Goal: Task Accomplishment & Management: Use online tool/utility

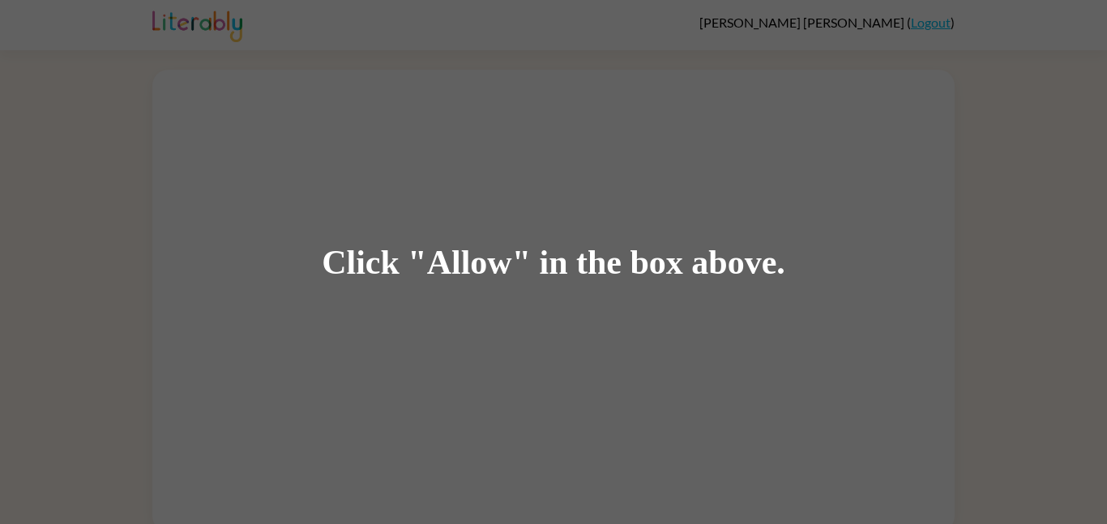
click at [375, 141] on div "Click "Allow" in the box above." at bounding box center [553, 262] width 1107 height 524
click at [376, 145] on div "Click "Allow" in the box above." at bounding box center [553, 262] width 1107 height 524
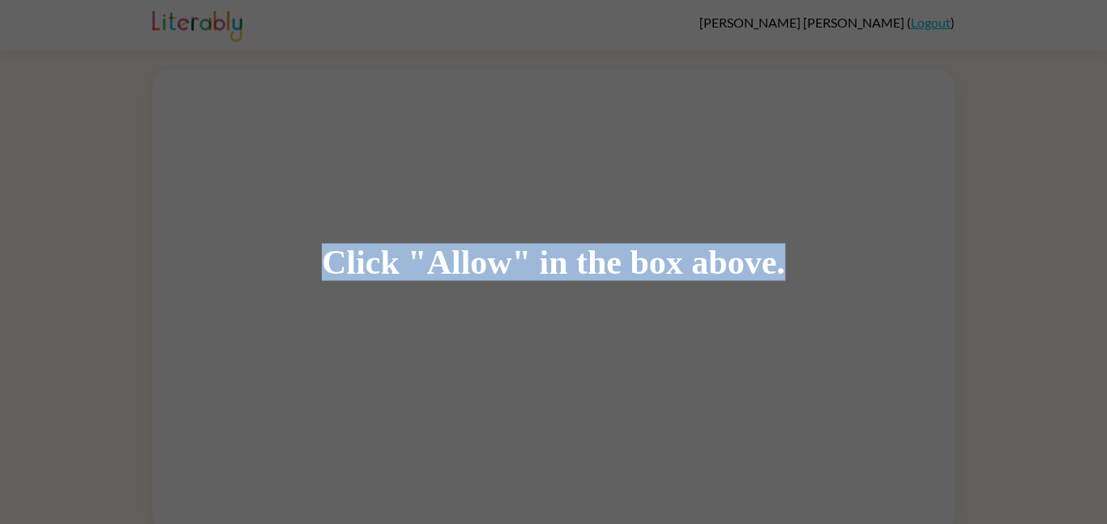
click at [376, 145] on div "Click "Allow" in the box above." at bounding box center [553, 262] width 1107 height 524
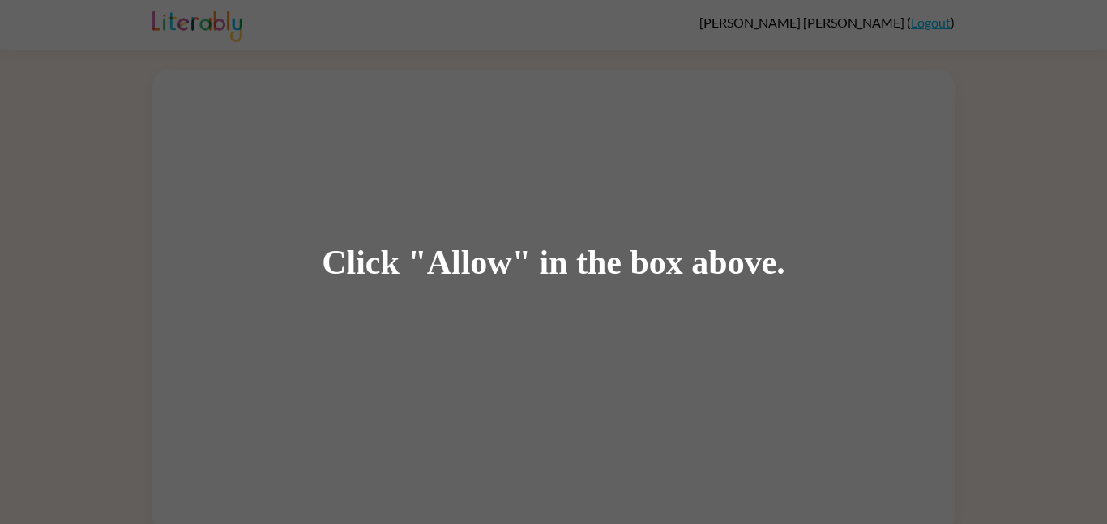
click at [376, 146] on div "Click "Allow" in the box above." at bounding box center [553, 262] width 1107 height 524
click at [377, 148] on div "Click "Allow" in the box above." at bounding box center [553, 262] width 1107 height 524
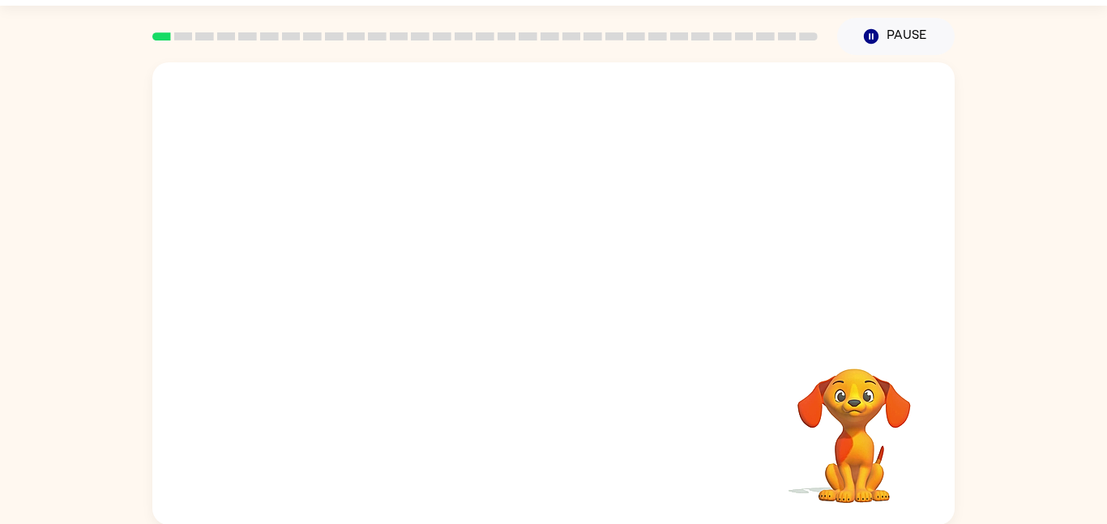
scroll to position [45, 0]
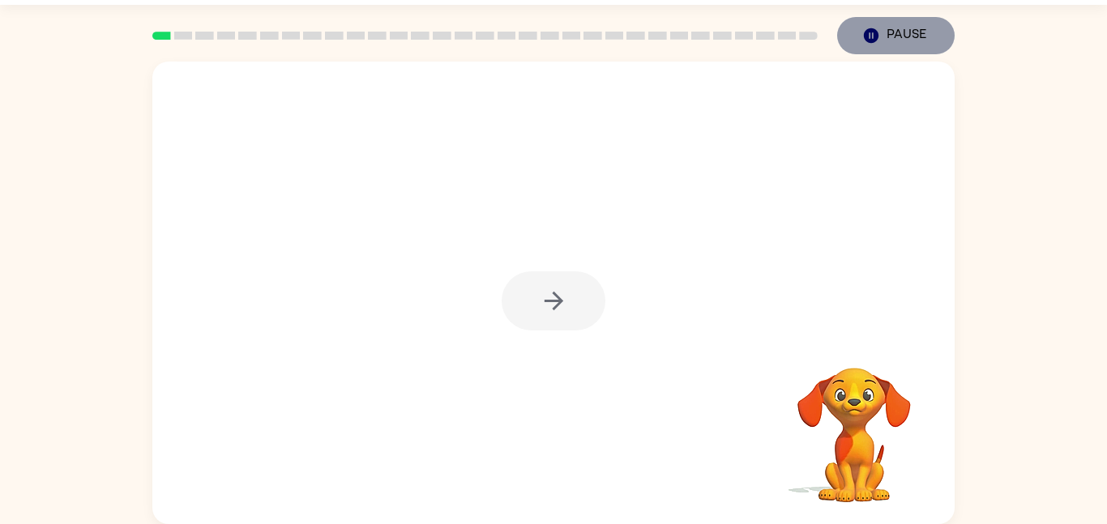
click at [871, 30] on icon "button" at bounding box center [871, 35] width 15 height 15
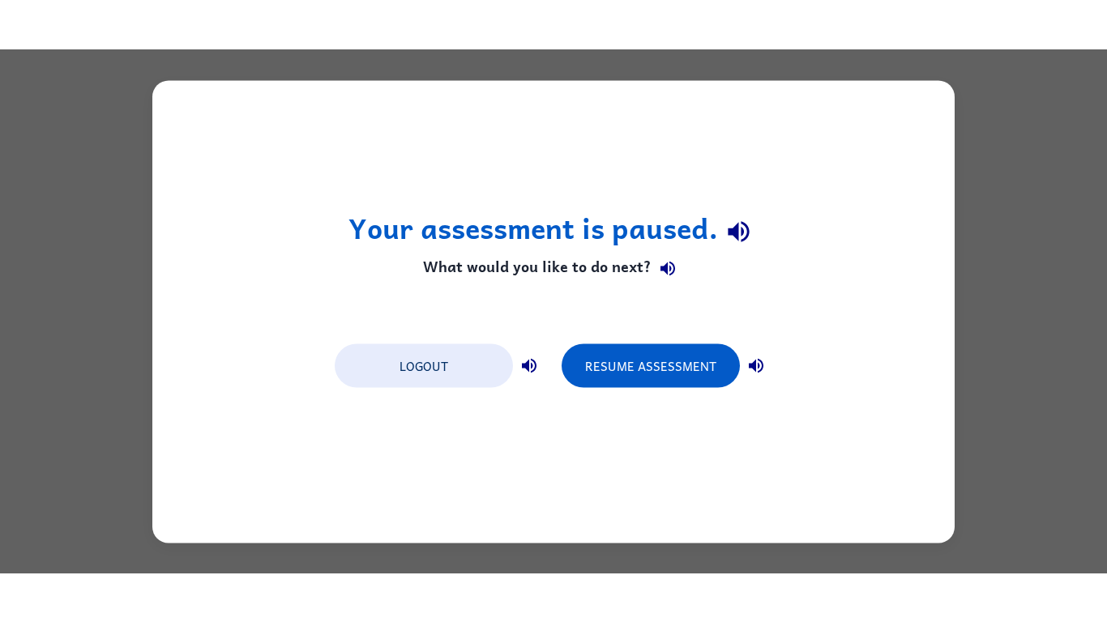
scroll to position [0, 0]
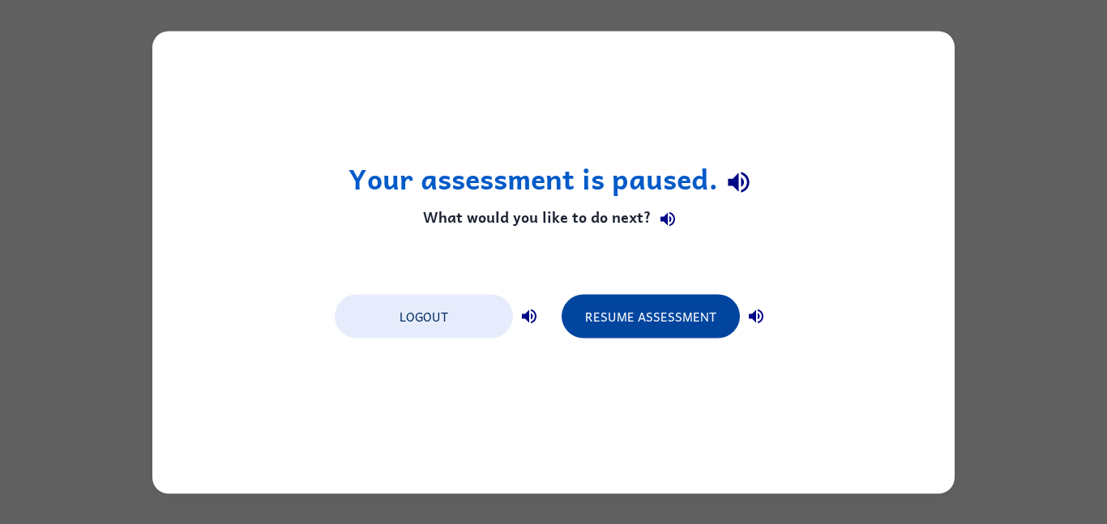
click at [625, 323] on button "Resume Assessment" at bounding box center [650, 316] width 178 height 44
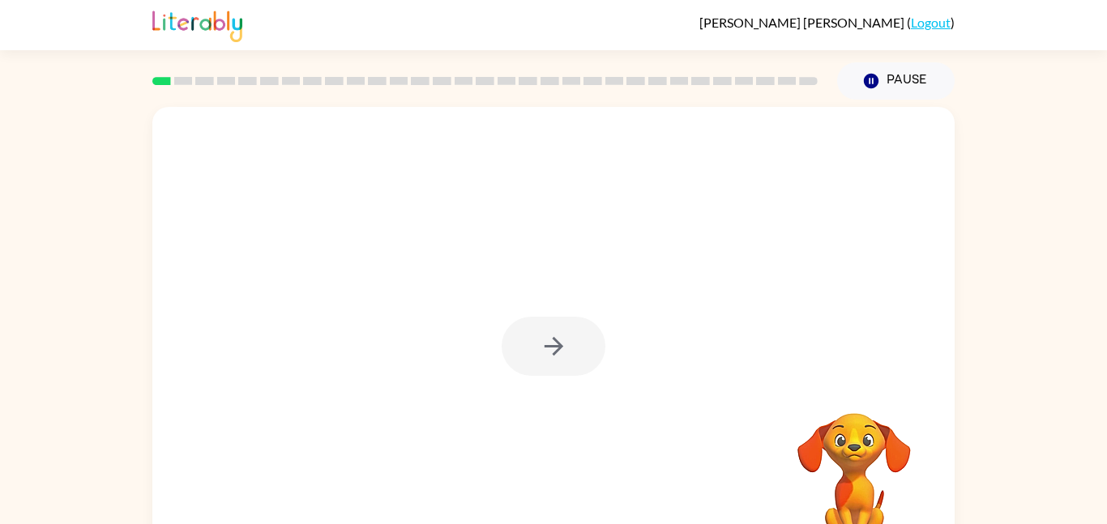
click at [828, 130] on div at bounding box center [553, 338] width 802 height 463
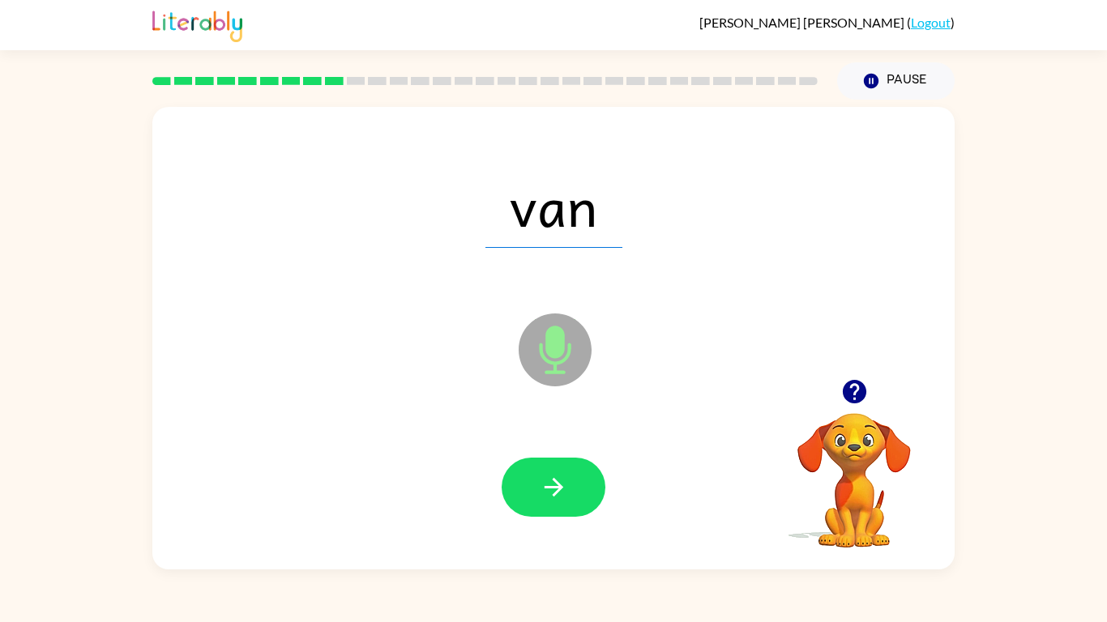
click at [835, 213] on div "van" at bounding box center [554, 205] width 770 height 133
click at [592, 480] on button "button" at bounding box center [554, 487] width 104 height 59
click at [593, 472] on button "button" at bounding box center [554, 487] width 104 height 59
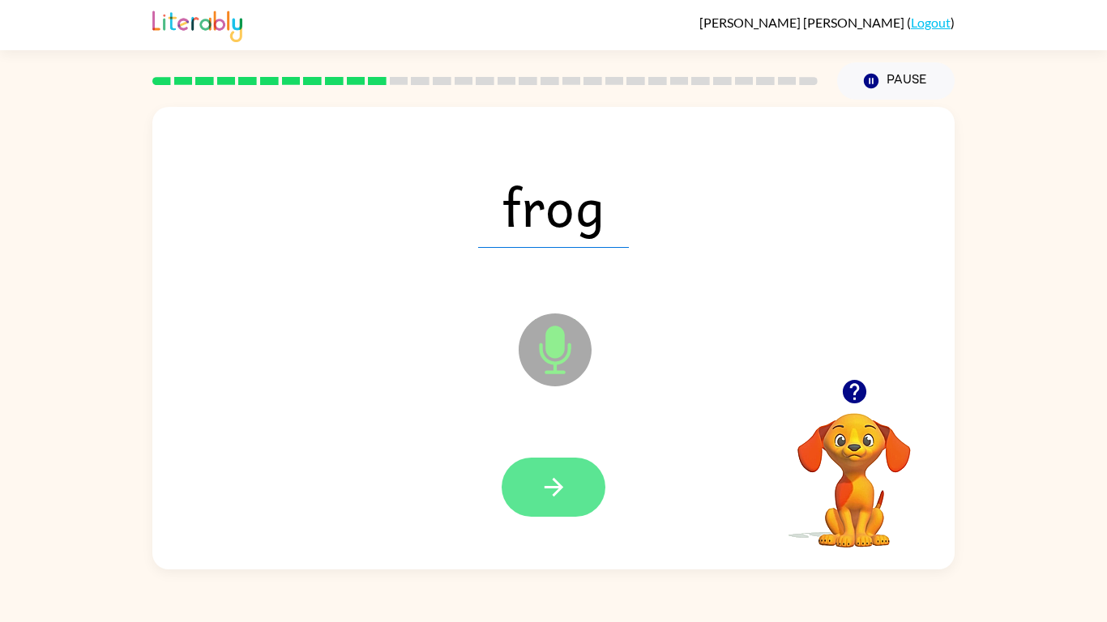
click at [584, 497] on button "button" at bounding box center [554, 487] width 104 height 59
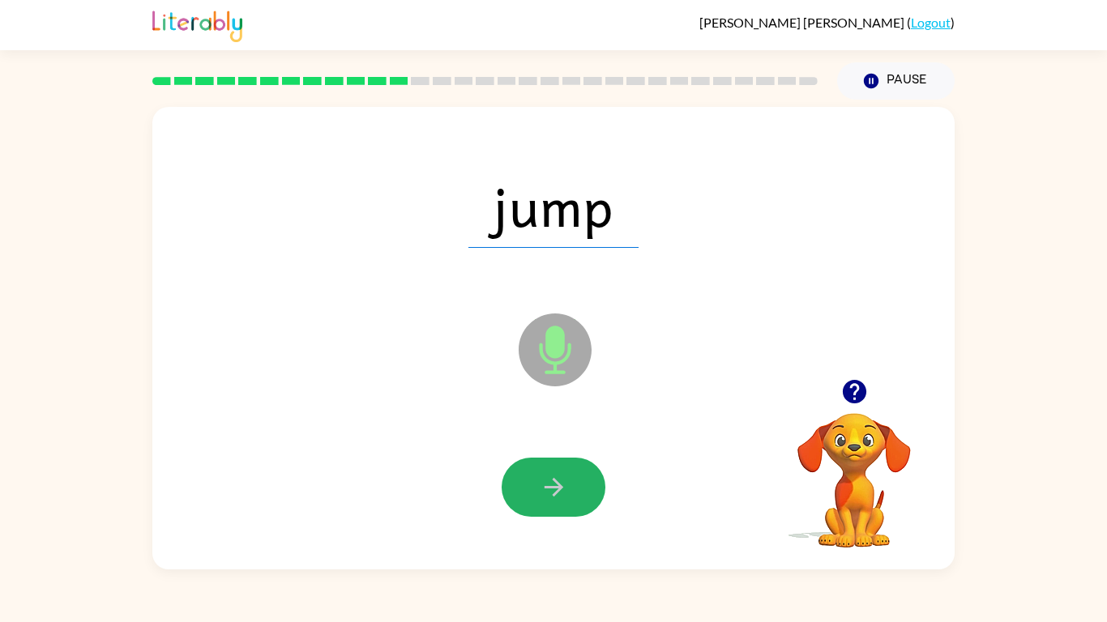
click at [584, 497] on button "button" at bounding box center [554, 487] width 104 height 59
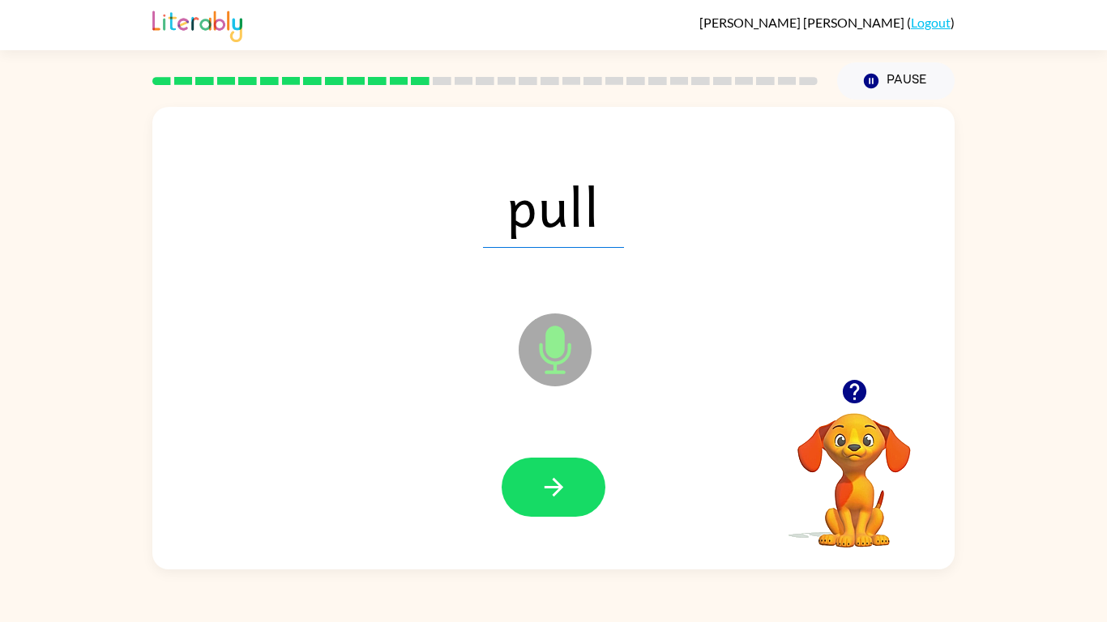
click at [584, 497] on button "button" at bounding box center [554, 487] width 104 height 59
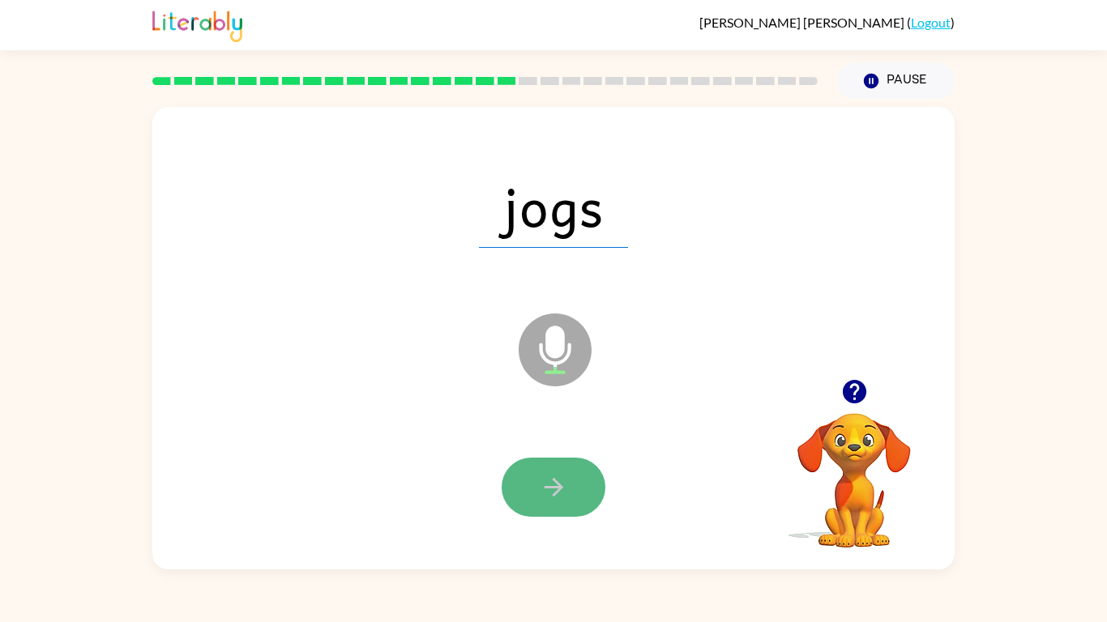
click at [567, 474] on button "button" at bounding box center [554, 487] width 104 height 59
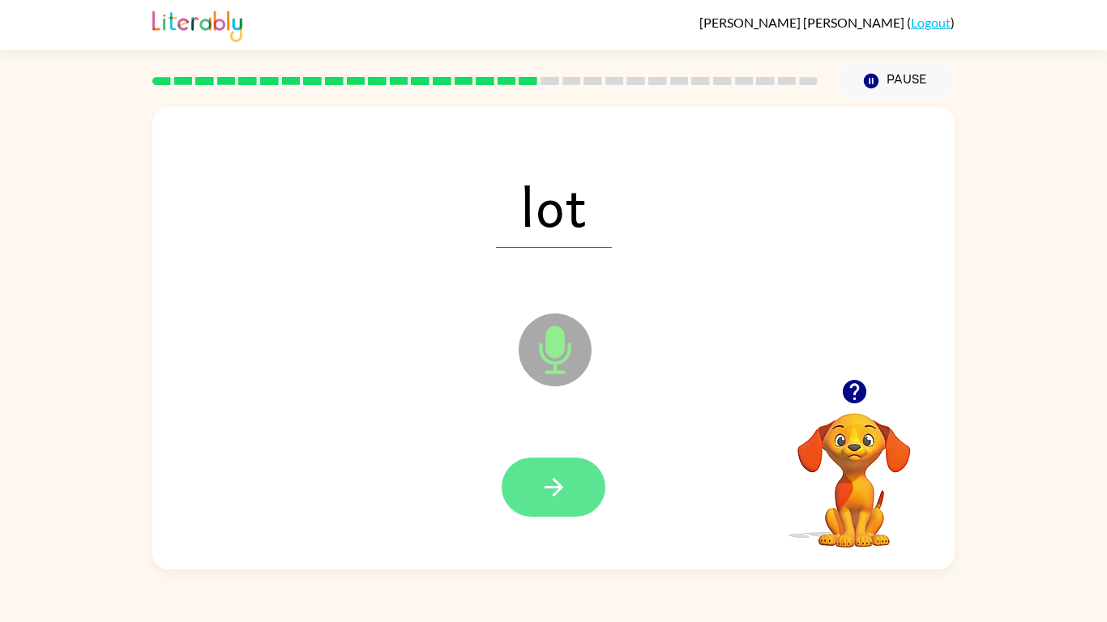
click at [568, 480] on button "button" at bounding box center [554, 487] width 104 height 59
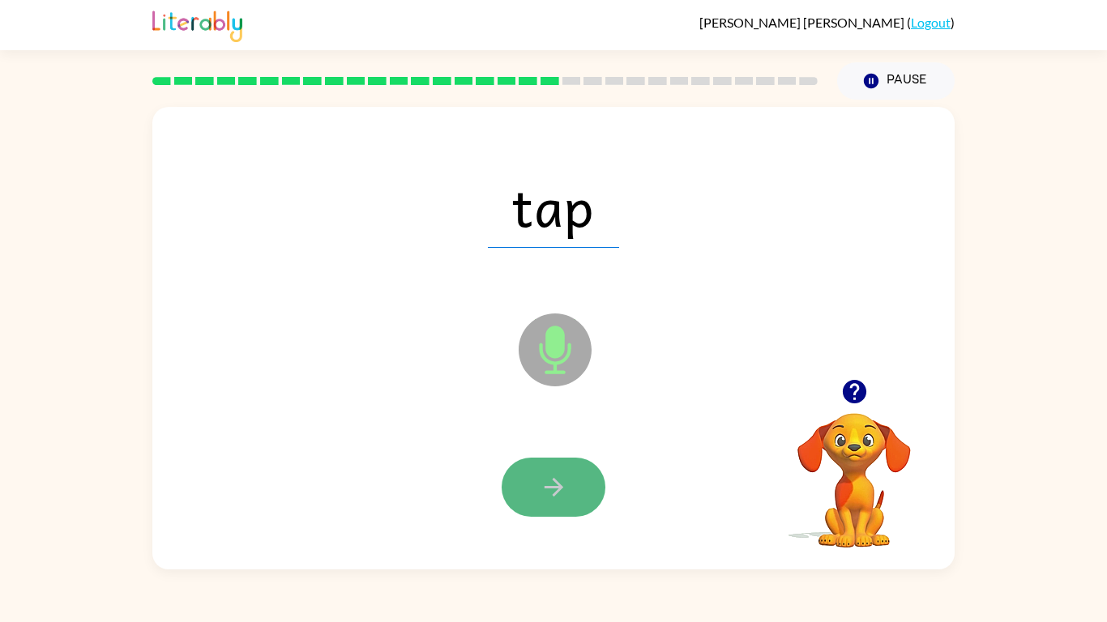
click at [574, 498] on button "button" at bounding box center [554, 487] width 104 height 59
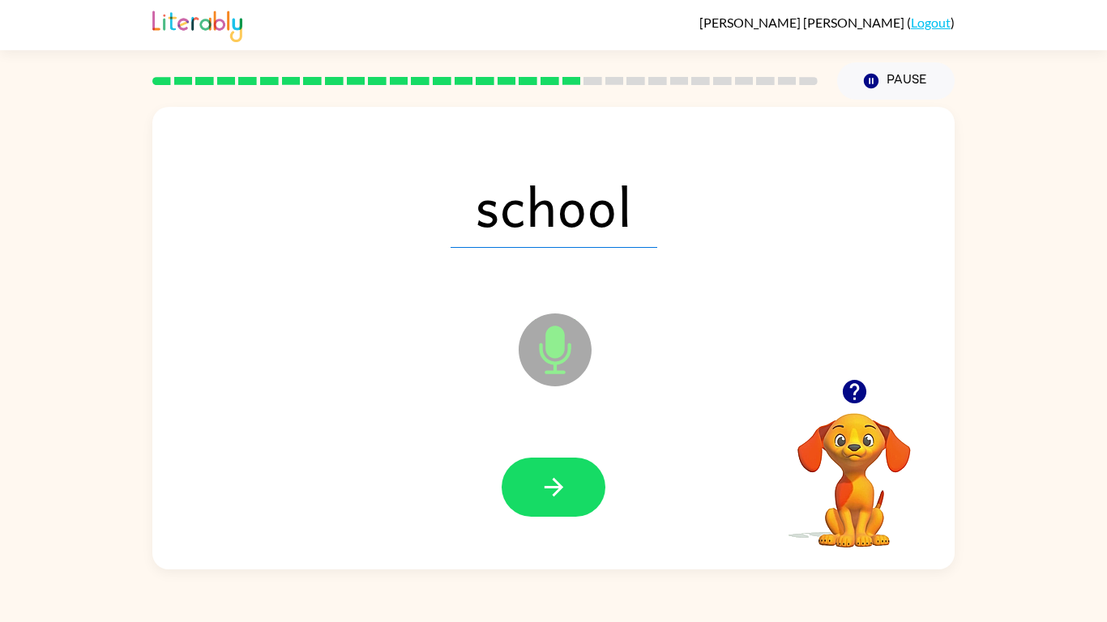
click at [574, 498] on button "button" at bounding box center [554, 487] width 104 height 59
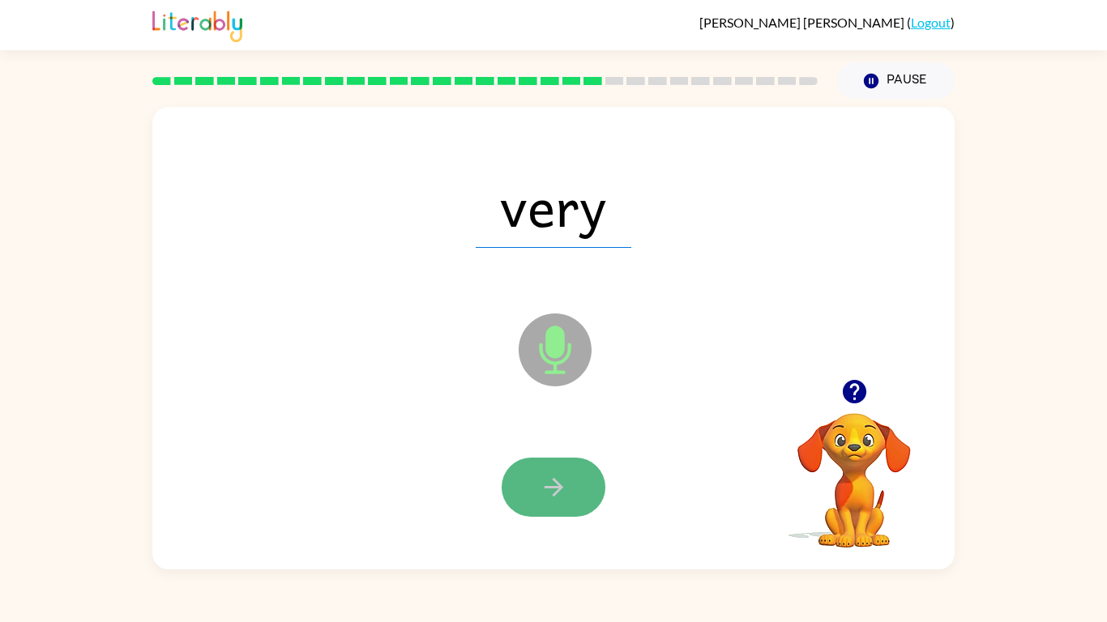
click at [569, 504] on button "button" at bounding box center [554, 487] width 104 height 59
click at [581, 488] on button "button" at bounding box center [554, 487] width 104 height 59
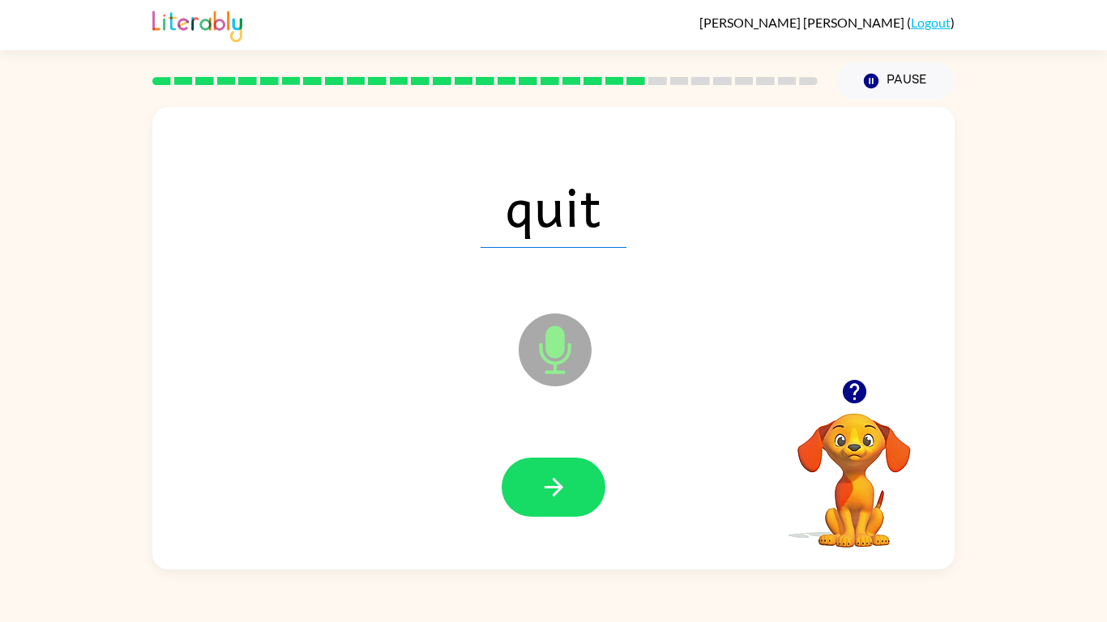
click at [581, 488] on button "button" at bounding box center [554, 487] width 104 height 59
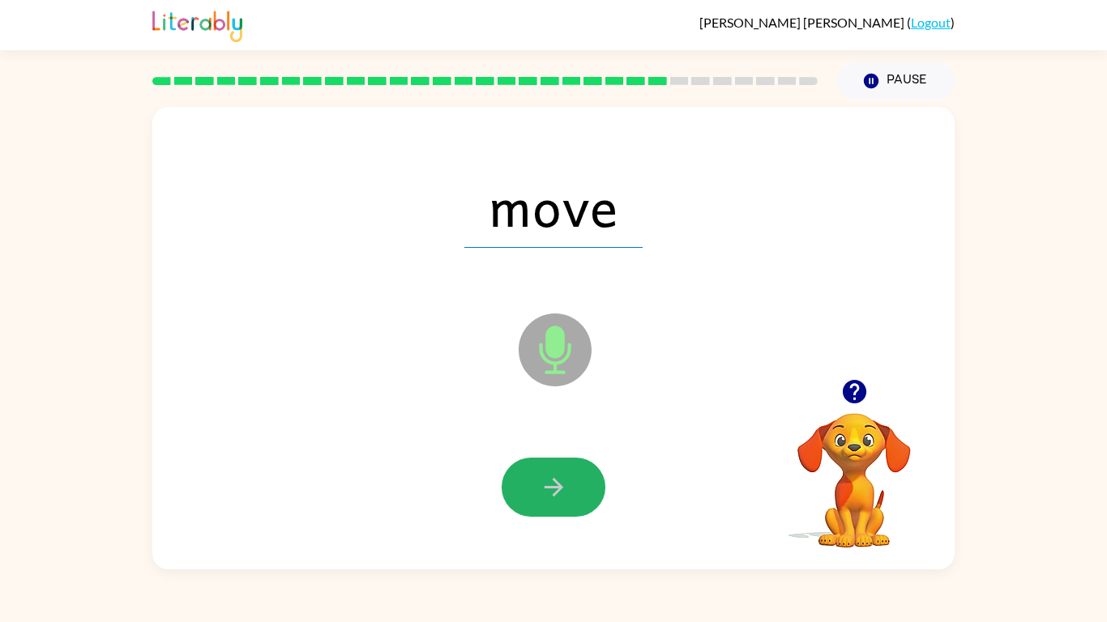
click at [581, 488] on button "button" at bounding box center [554, 487] width 104 height 59
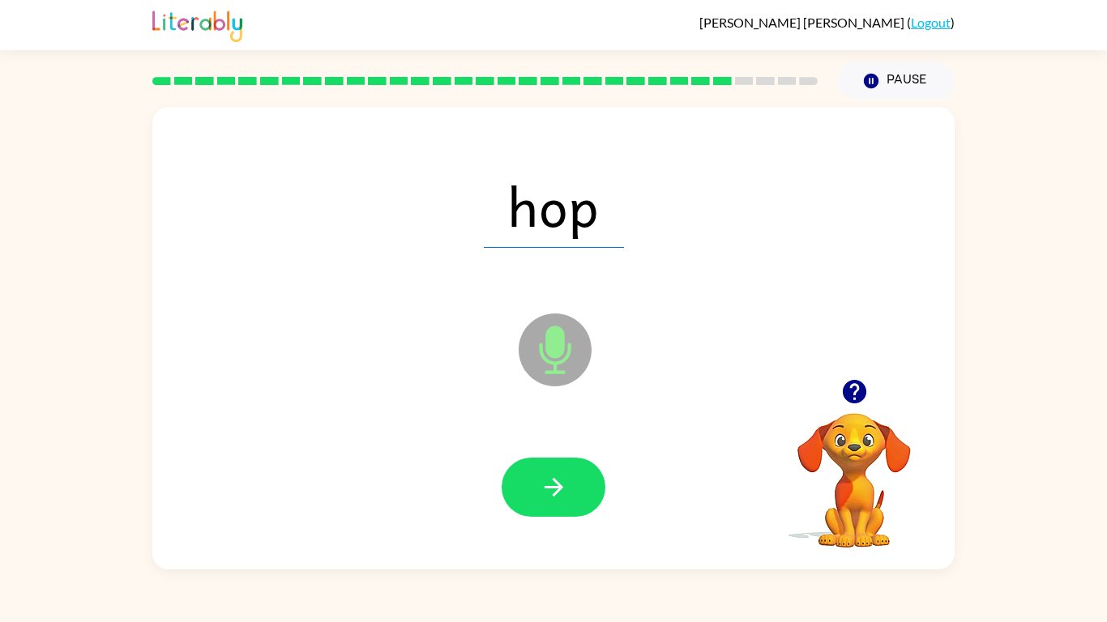
click at [581, 488] on button "button" at bounding box center [554, 487] width 104 height 59
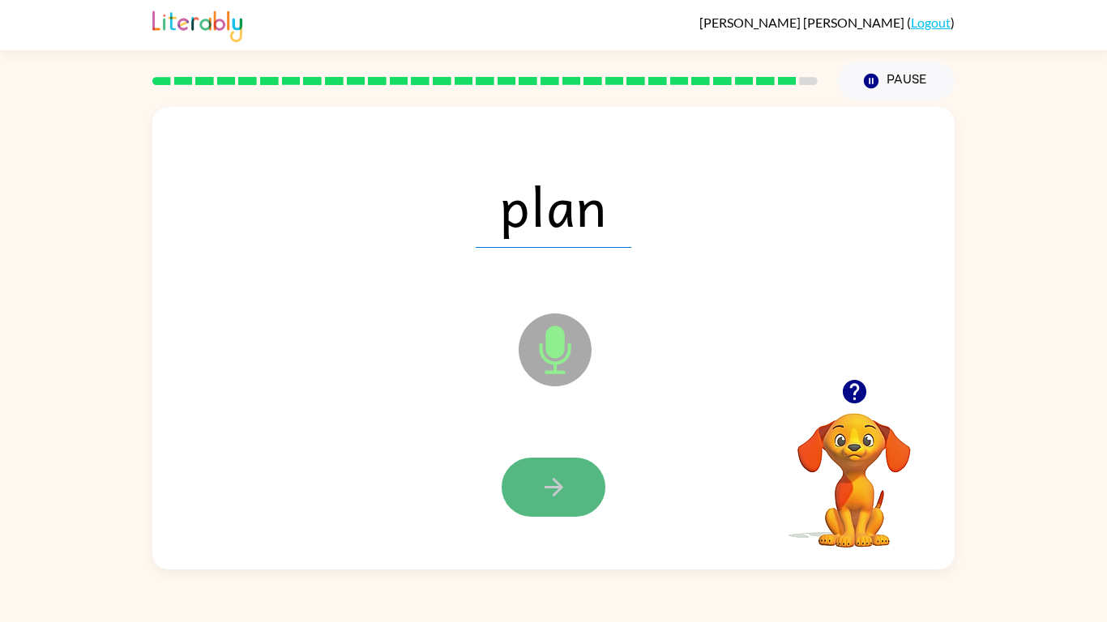
click at [582, 492] on button "button" at bounding box center [554, 487] width 104 height 59
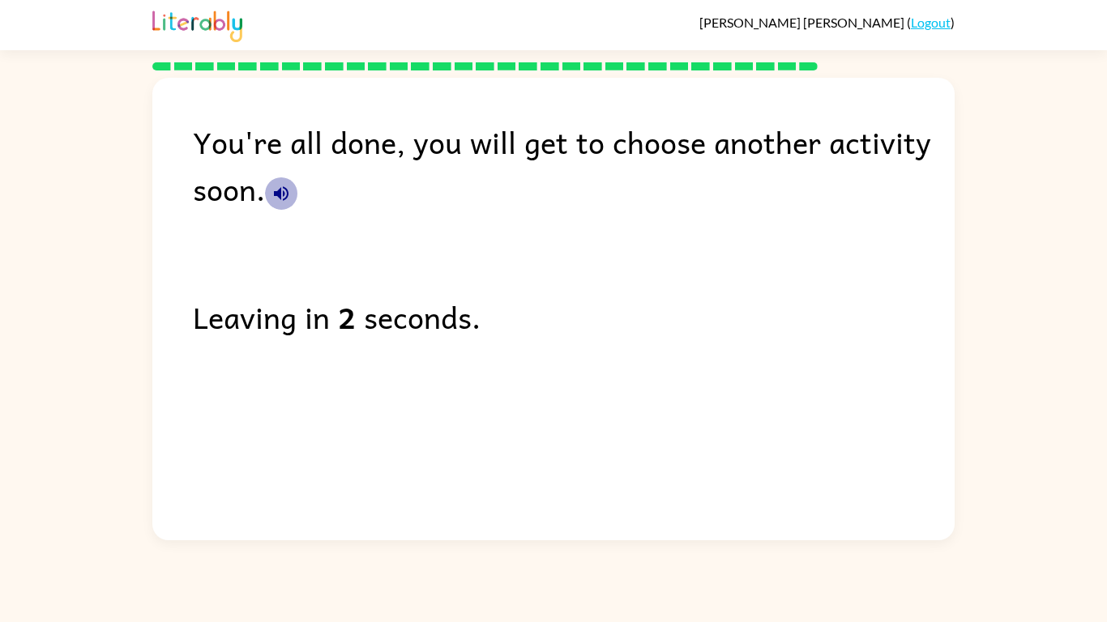
click at [278, 186] on icon "button" at bounding box center [280, 193] width 19 height 19
